Goal: Information Seeking & Learning: Find specific fact

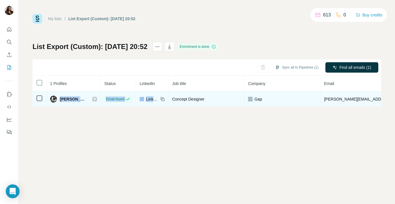
drag, startPoint x: 60, startPoint y: 98, endPoint x: 169, endPoint y: 98, distance: 109.1
click at [169, 98] on tr "[PERSON_NAME] Email found LinkedIn Concept Designer Gap [EMAIL_ADDRESS][DOMAIN_…" at bounding box center [296, 99] width 527 height 16
click at [69, 105] on td "[PERSON_NAME]" at bounding box center [74, 99] width 54 height 16
drag, startPoint x: 60, startPoint y: 98, endPoint x: 324, endPoint y: 97, distance: 264.6
click at [324, 97] on tr "[PERSON_NAME] Email found LinkedIn Concept Designer Gap [EMAIL_ADDRESS][DOMAIN_…" at bounding box center [296, 99] width 527 height 16
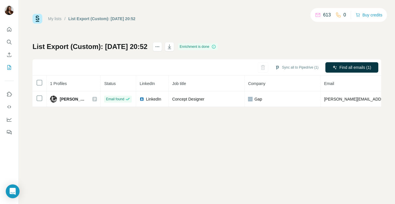
click at [70, 116] on div "My lists / List Export (Custom): [DATE] 20:52 613 0 Buy credits List Export (Cu…" at bounding box center [207, 102] width 377 height 204
drag, startPoint x: 60, startPoint y: 98, endPoint x: 172, endPoint y: 108, distance: 112.7
click at [172, 108] on div "My lists / List Export (Custom): [DATE] 20:52 613 0 Buy credits List Export (Cu…" at bounding box center [207, 102] width 377 height 204
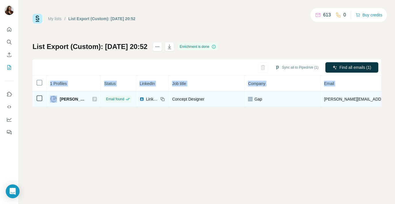
click at [59, 99] on div "[PERSON_NAME]" at bounding box center [68, 99] width 37 height 7
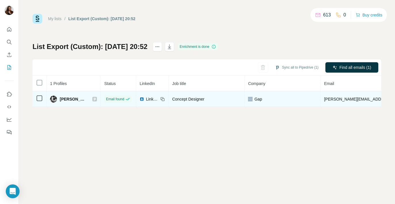
click at [60, 99] on span "[PERSON_NAME]" at bounding box center [73, 99] width 27 height 6
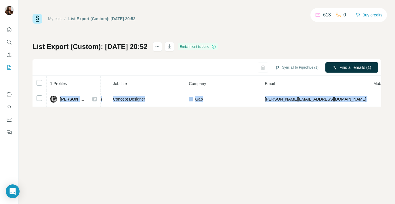
scroll to position [0, 102]
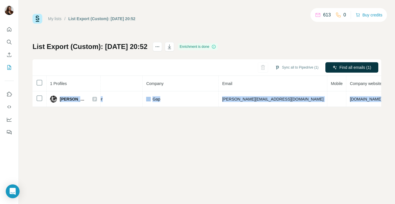
drag, startPoint x: 60, startPoint y: 99, endPoint x: 392, endPoint y: 103, distance: 332.0
click at [392, 103] on div "My lists / List Export (Custom): [DATE] 20:52 613 0 Buy credits List Export (Cu…" at bounding box center [207, 102] width 377 height 204
copy tr "[PERSON_NAME] Email found LinkedIn Concept Designer Gap [EMAIL_ADDRESS][DOMAIN_…"
